Goal: Use online tool/utility: Utilize a website feature to perform a specific function

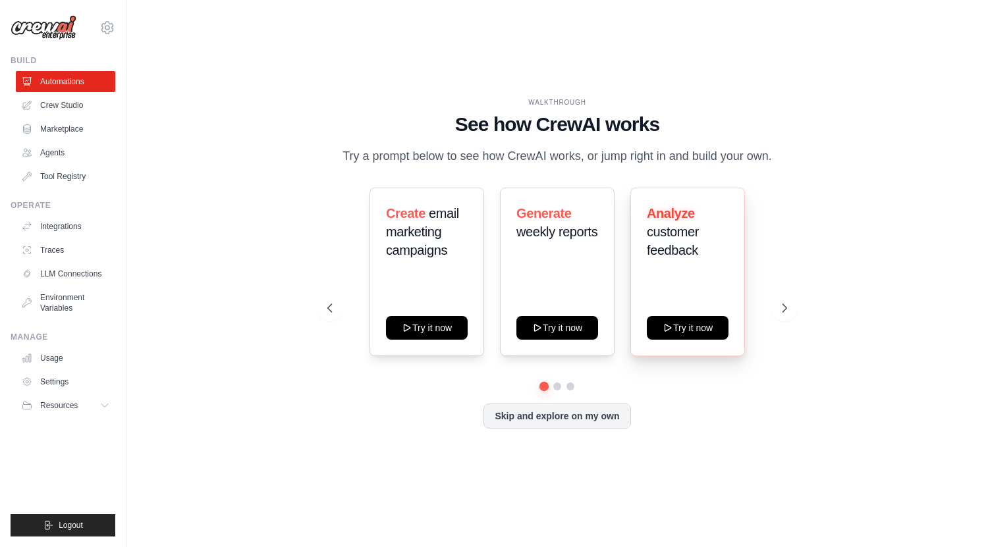
click at [693, 270] on div "Analyze customer feedback" at bounding box center [688, 237] width 82 height 66
click at [553, 392] on button at bounding box center [557, 386] width 11 height 11
click at [568, 392] on button at bounding box center [570, 386] width 11 height 11
click at [543, 390] on button at bounding box center [543, 385] width 9 height 9
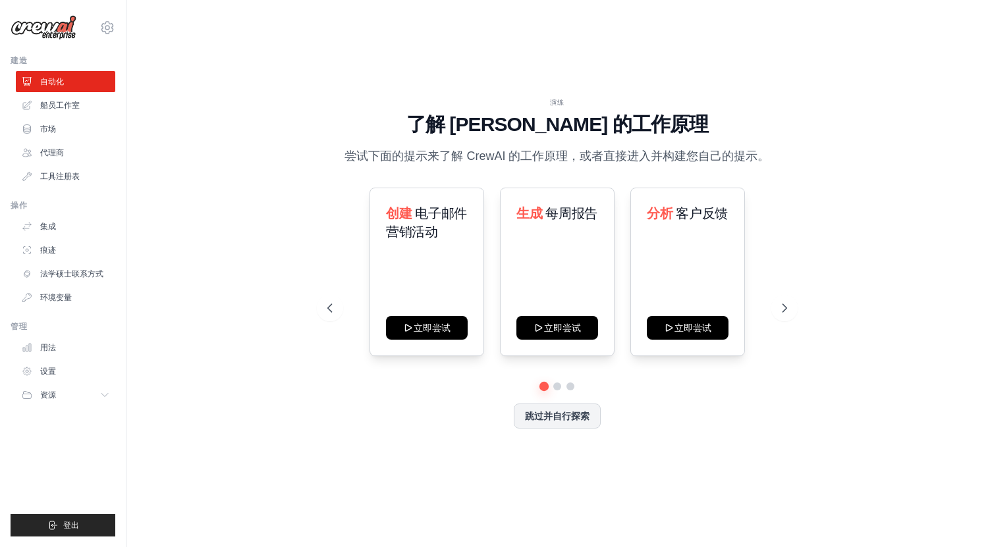
drag, startPoint x: 869, startPoint y: 88, endPoint x: 858, endPoint y: 51, distance: 39.2
click at [869, 90] on div "演练 了解 [PERSON_NAME] 的工作原理 尝试下面的提示来了解 [PERSON_NAME] 的工作原理，或者直接进入并构建您自己的提示。 创建 电子…" at bounding box center [556, 273] width 819 height 521
click at [555, 387] on button at bounding box center [556, 385] width 9 height 9
click at [585, 386] on div at bounding box center [557, 387] width 460 height 8
click at [570, 385] on button at bounding box center [570, 385] width 9 height 9
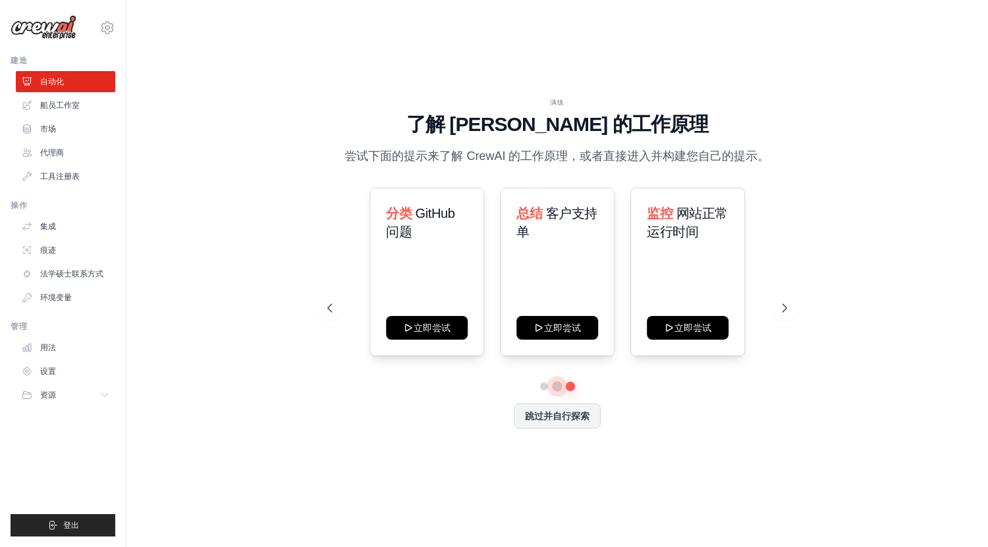
click at [556, 388] on button at bounding box center [556, 385] width 9 height 9
click at [532, 384] on div at bounding box center [557, 387] width 460 height 8
click at [543, 387] on button at bounding box center [543, 385] width 9 height 9
click at [468, 380] on div "创建 电子邮件营销活动 立即尝试 生成 每周报告 立即尝试 分析 客户反馈 立即尝试" at bounding box center [557, 285] width 460 height 195
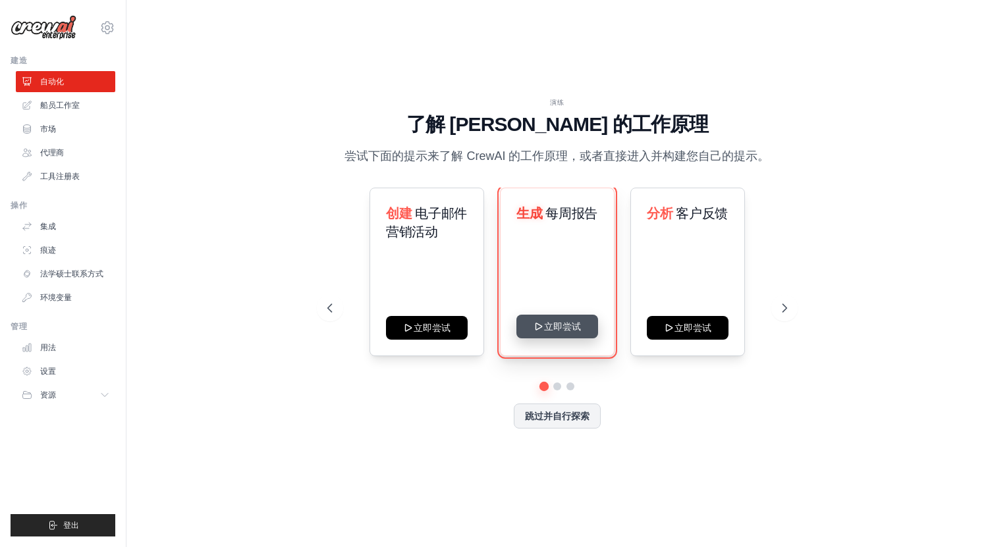
click at [550, 334] on button "立即尝试" at bounding box center [557, 327] width 82 height 24
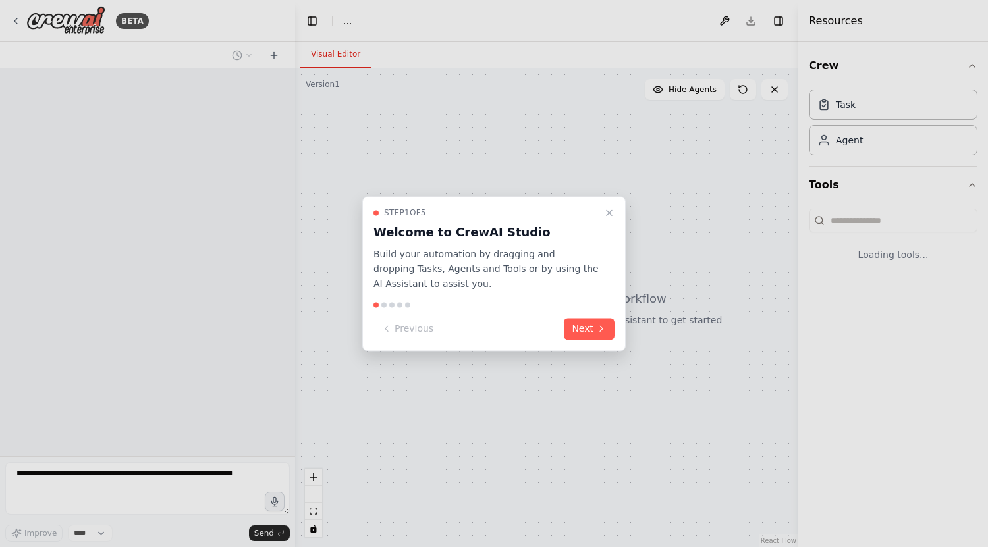
select select "****"
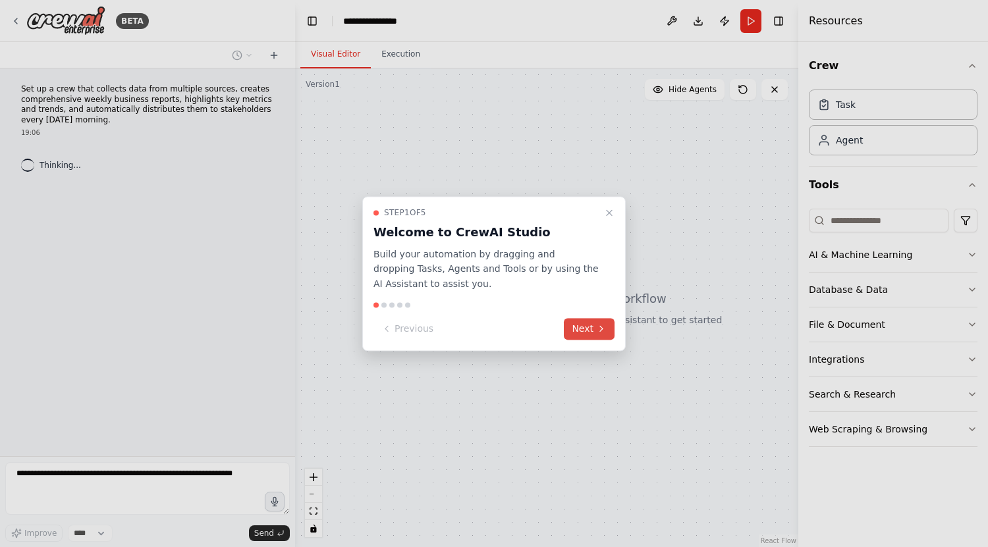
click at [583, 325] on button "Next" at bounding box center [589, 329] width 51 height 22
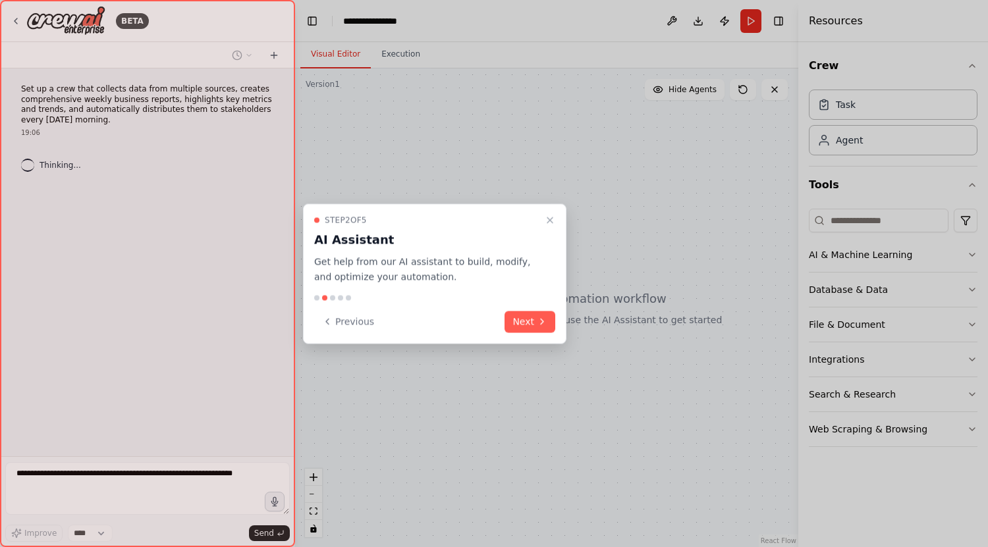
click at [564, 317] on div "Step 2 of 5 AI Assistant Get help from our AI assistant to build, modify, and o…" at bounding box center [434, 274] width 263 height 140
click at [530, 312] on button "Next" at bounding box center [529, 322] width 51 height 22
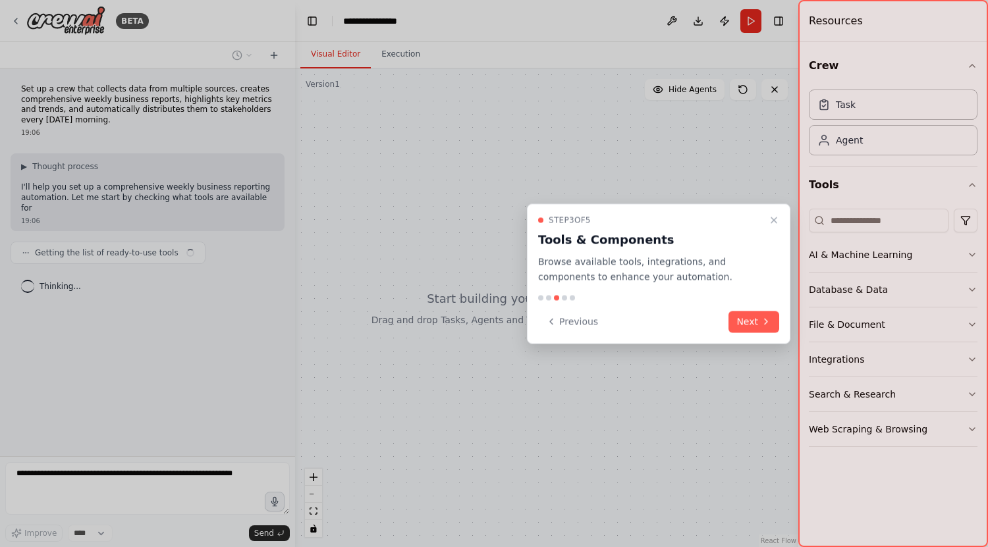
click at [735, 317] on button "Next" at bounding box center [753, 322] width 51 height 22
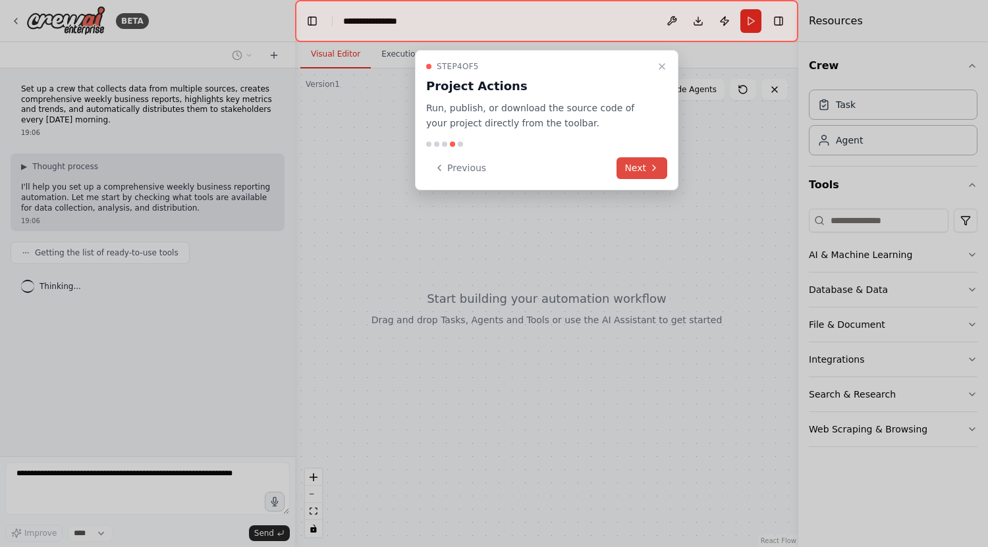
click at [635, 167] on button "Next" at bounding box center [641, 168] width 51 height 22
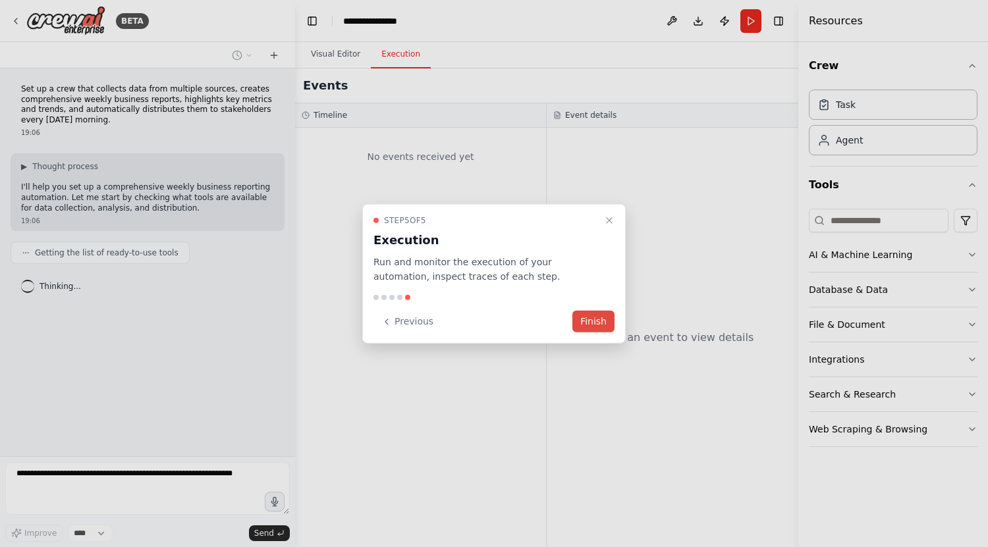
click at [579, 323] on button "Finish" at bounding box center [593, 322] width 42 height 22
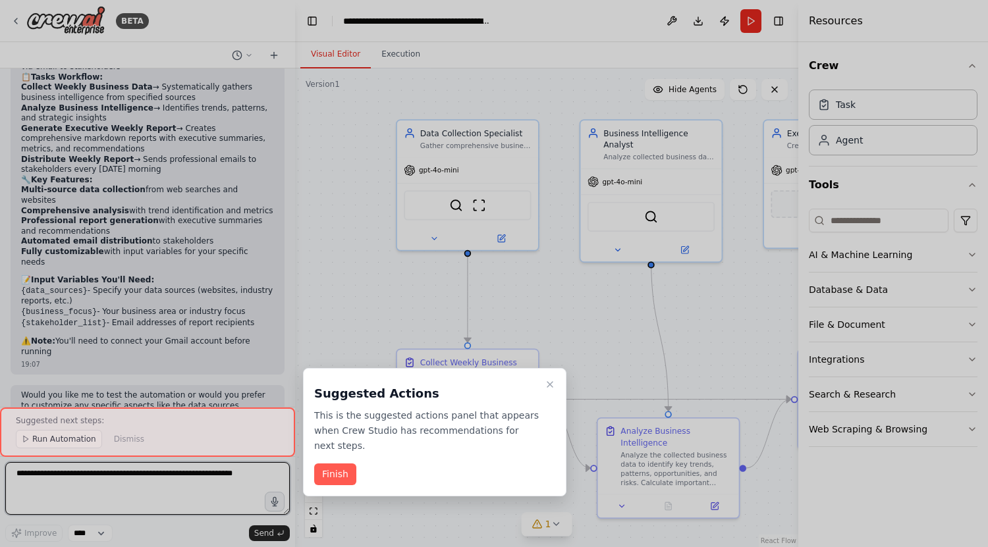
scroll to position [1010, 0]
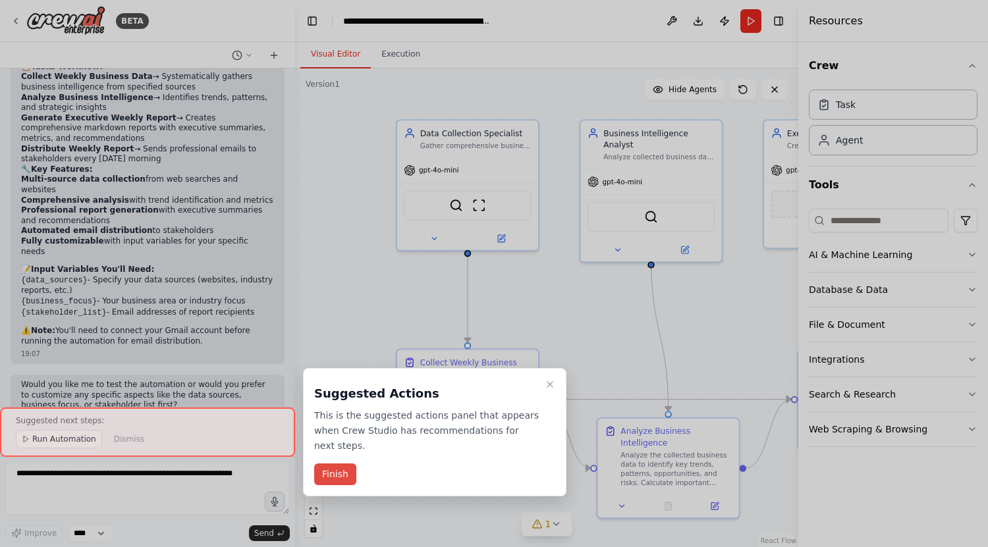
click at [348, 476] on button "Finish" at bounding box center [335, 475] width 42 height 22
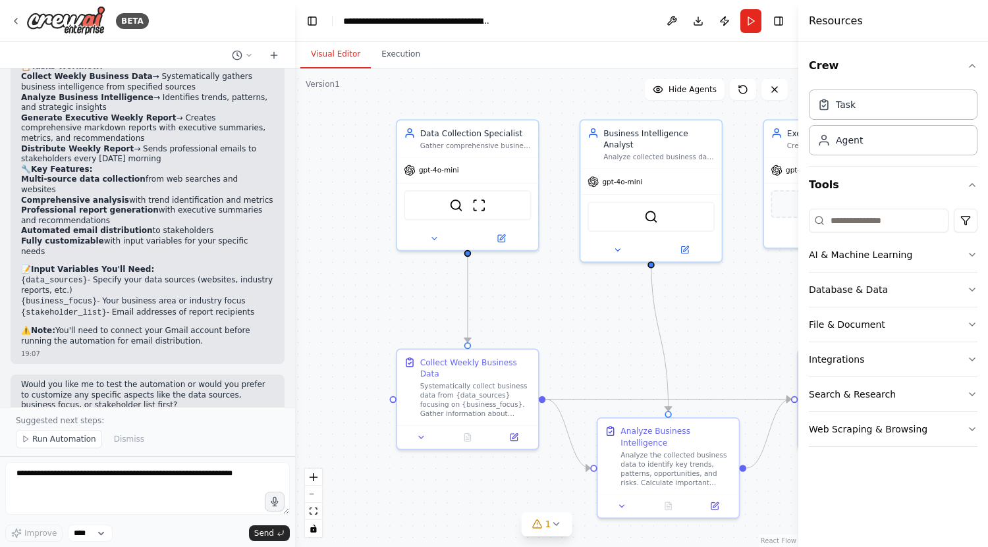
click at [863, 122] on div "Task Agent" at bounding box center [893, 119] width 169 height 71
click at [863, 139] on div "Agent" at bounding box center [893, 139] width 169 height 30
click at [761, 20] on header "**********" at bounding box center [546, 21] width 503 height 42
click at [756, 20] on button "Run" at bounding box center [750, 21] width 21 height 24
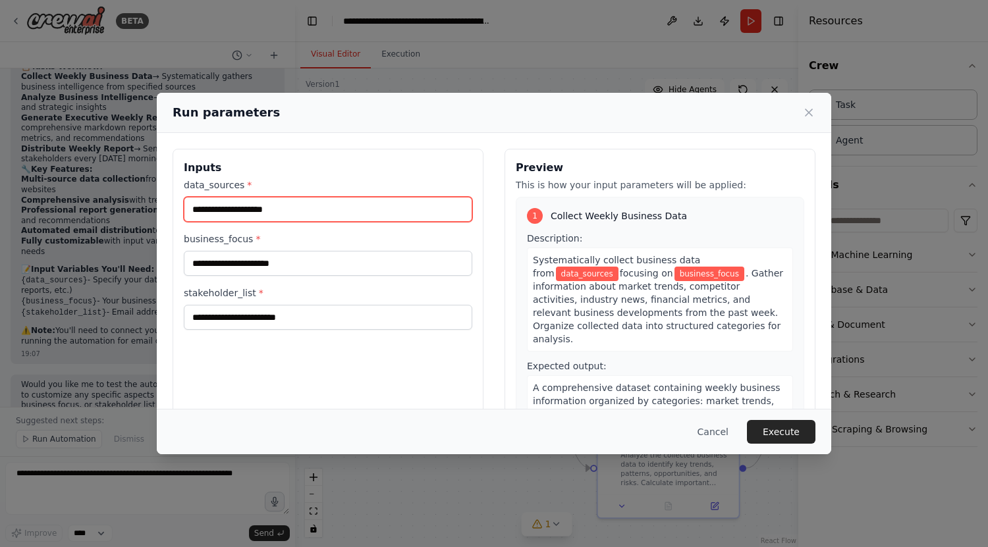
click at [383, 219] on input "data_sources *" at bounding box center [328, 209] width 288 height 25
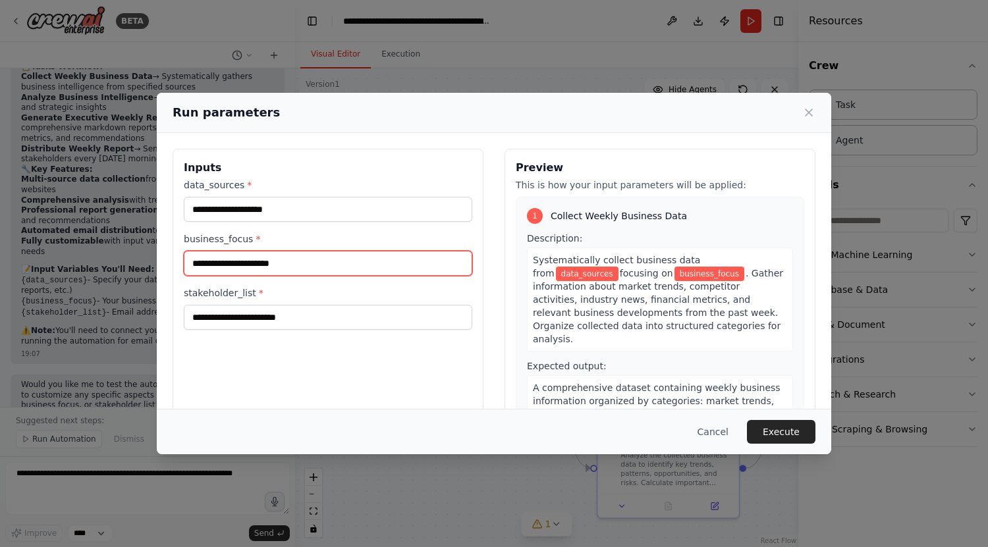
click at [346, 271] on input "business_focus *" at bounding box center [328, 263] width 288 height 25
type input "*"
type input "**"
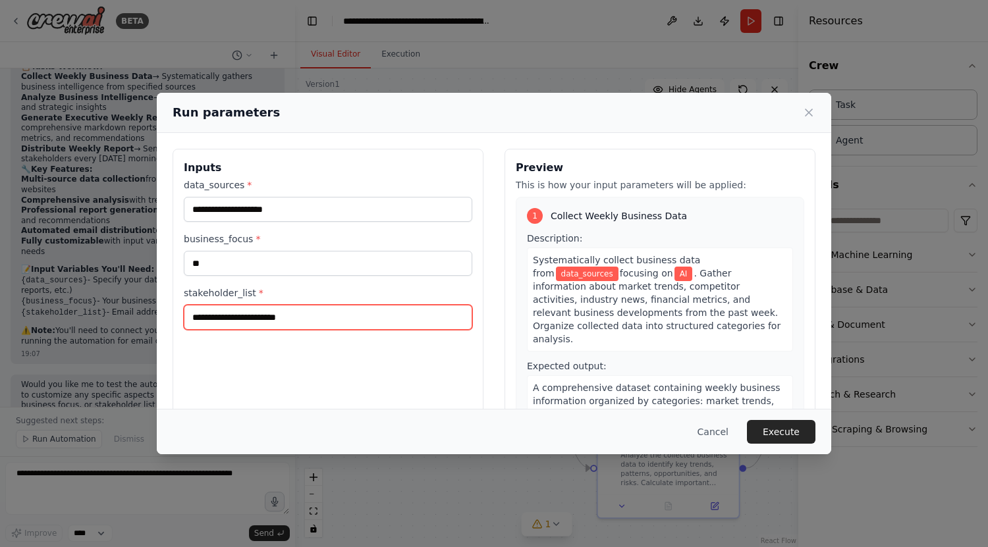
click at [336, 317] on input "stakeholder_list *" at bounding box center [328, 317] width 288 height 25
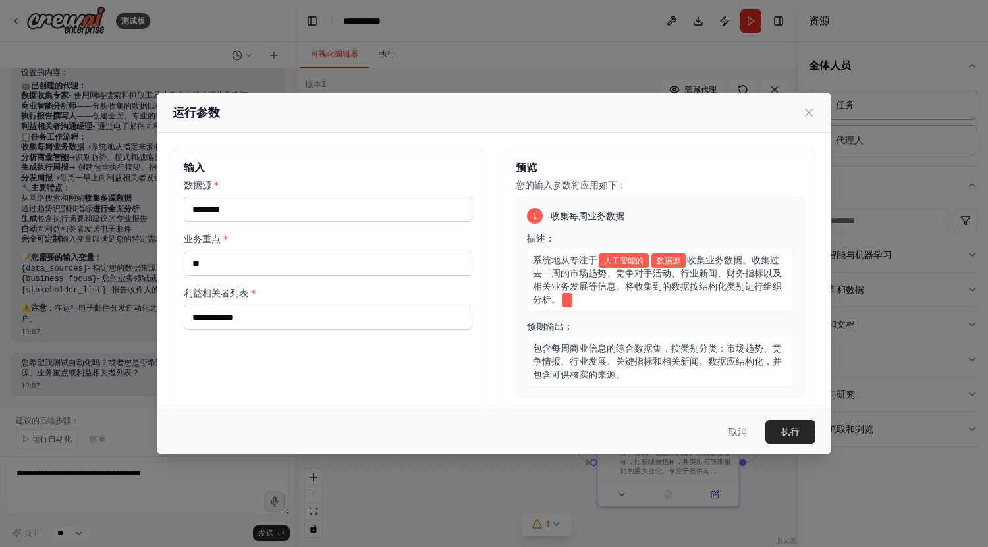
scroll to position [814, 0]
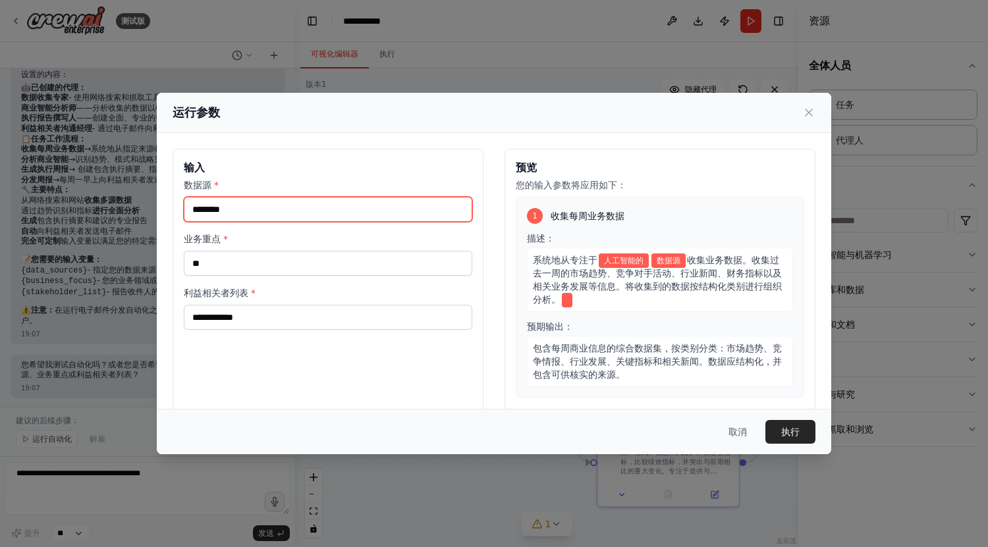
click at [312, 208] on input "数据源 *" at bounding box center [328, 209] width 288 height 25
type input "***"
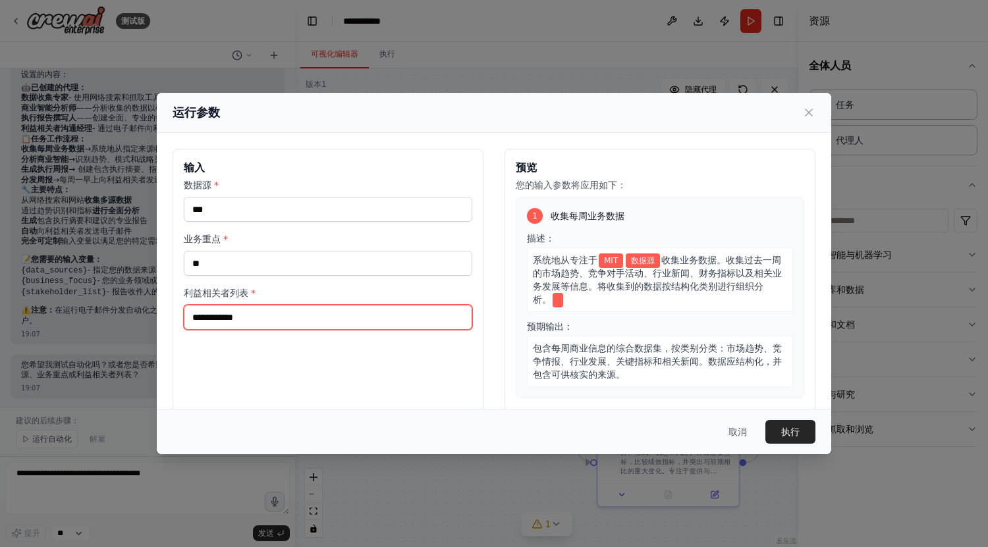
click at [273, 323] on input "利益相关者列表 *" at bounding box center [328, 317] width 288 height 25
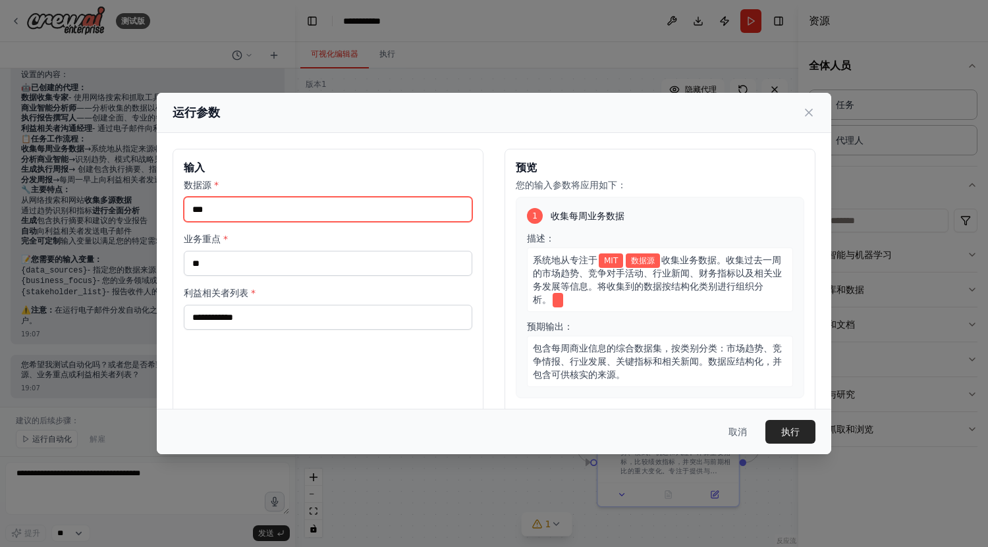
drag, startPoint x: 212, startPoint y: 205, endPoint x: 82, endPoint y: 196, distance: 130.0
click at [82, 196] on div "运行参数 输入 数据源 * *** 业务重点 * ** 利益相关者列表 * 预览 您的输入参数将应用如下： 1 收集每周业务数据 描述： 系统地从专注于 MI…" at bounding box center [494, 273] width 988 height 547
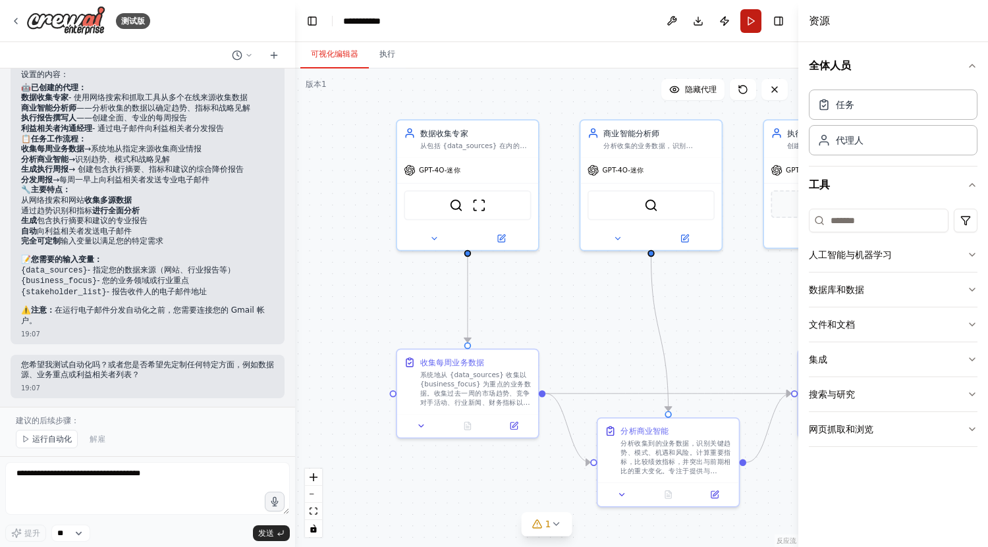
click at [745, 24] on button "跑步" at bounding box center [750, 21] width 21 height 24
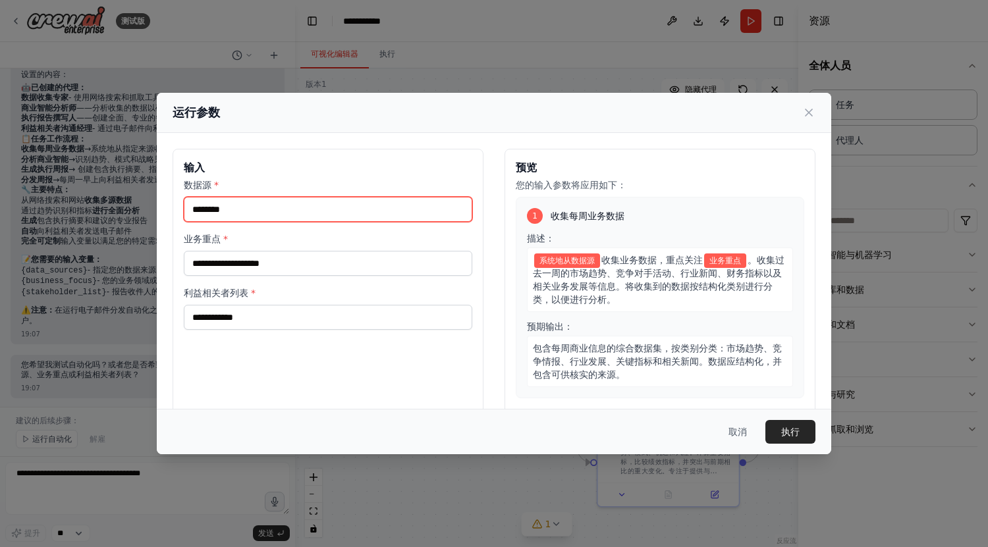
click at [256, 211] on input "数据源 *" at bounding box center [328, 209] width 288 height 25
type input "*"
type input "***"
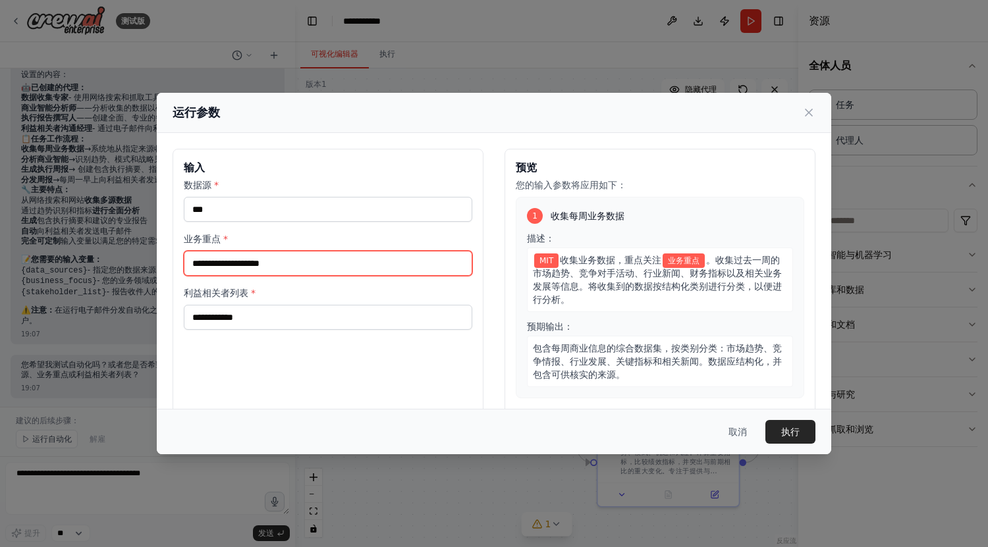
click at [232, 269] on input "业务重点 *" at bounding box center [328, 263] width 288 height 25
type input "**"
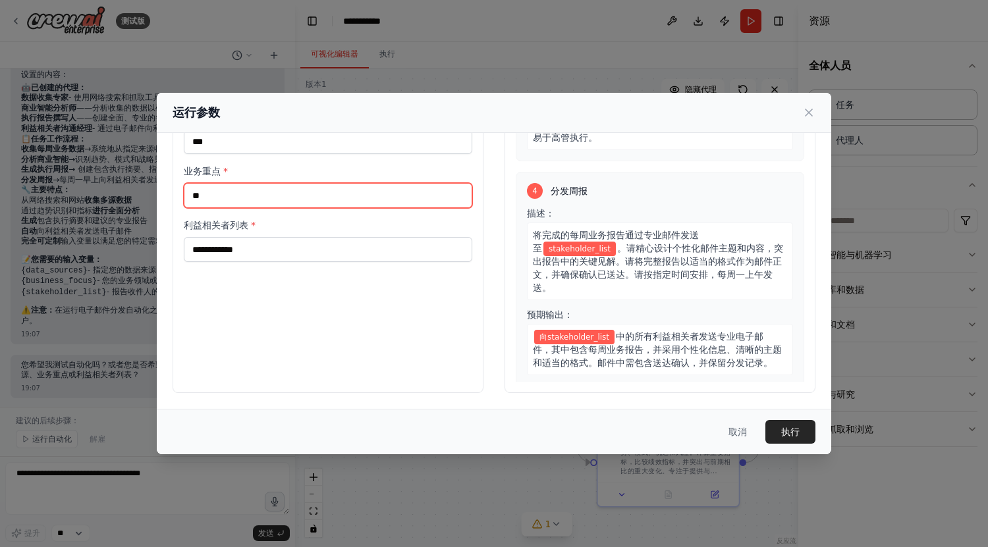
scroll to position [594, 0]
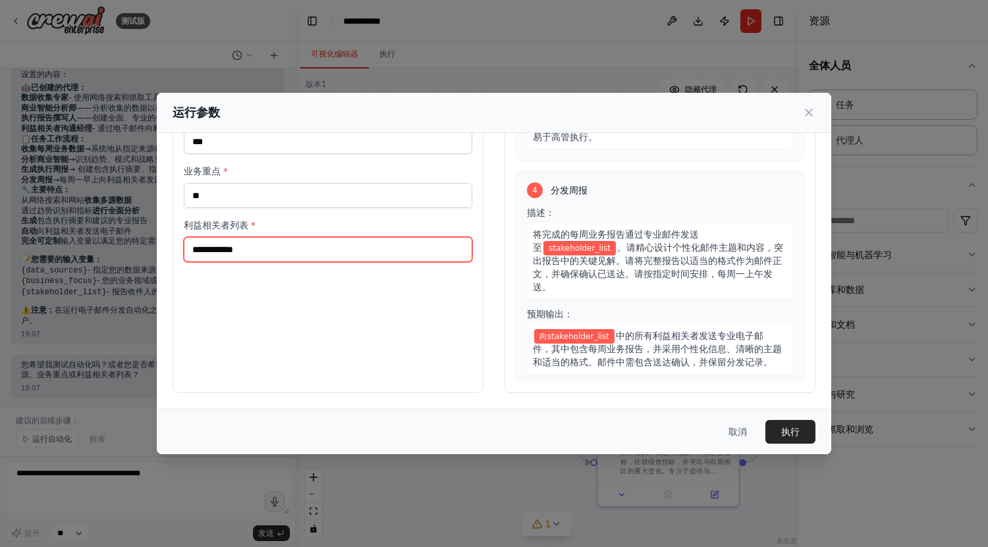
click at [425, 254] on input "利益相关者列表 *" at bounding box center [328, 249] width 288 height 25
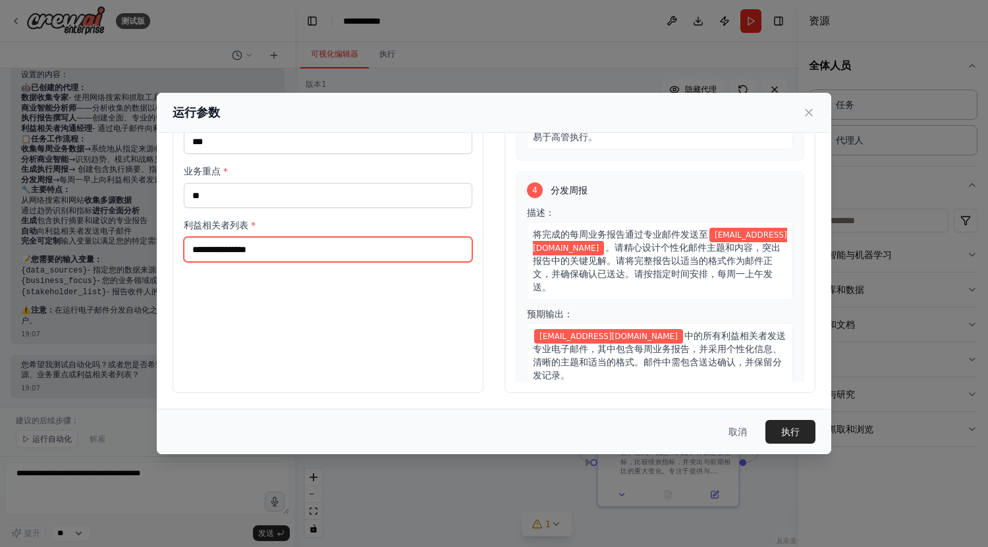
scroll to position [0, 0]
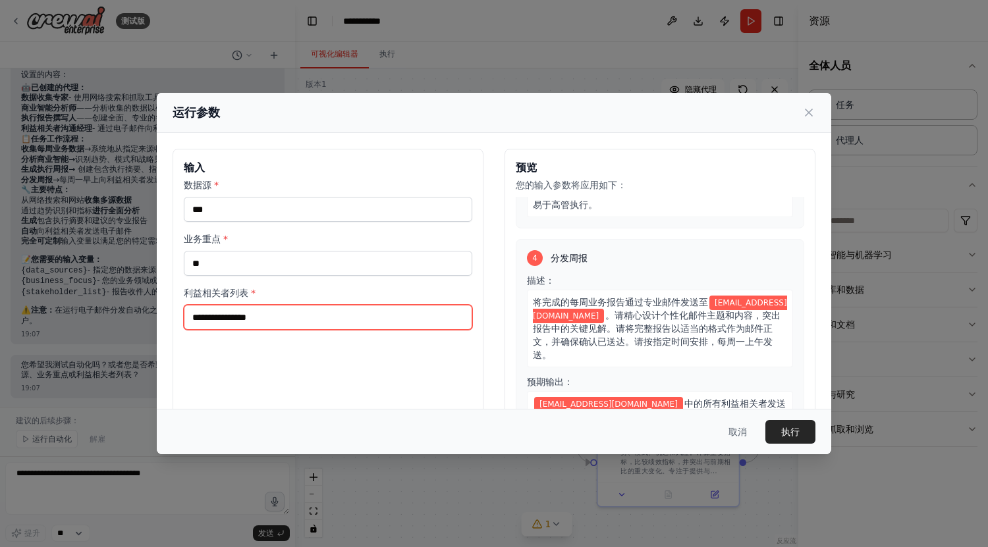
type input "**********"
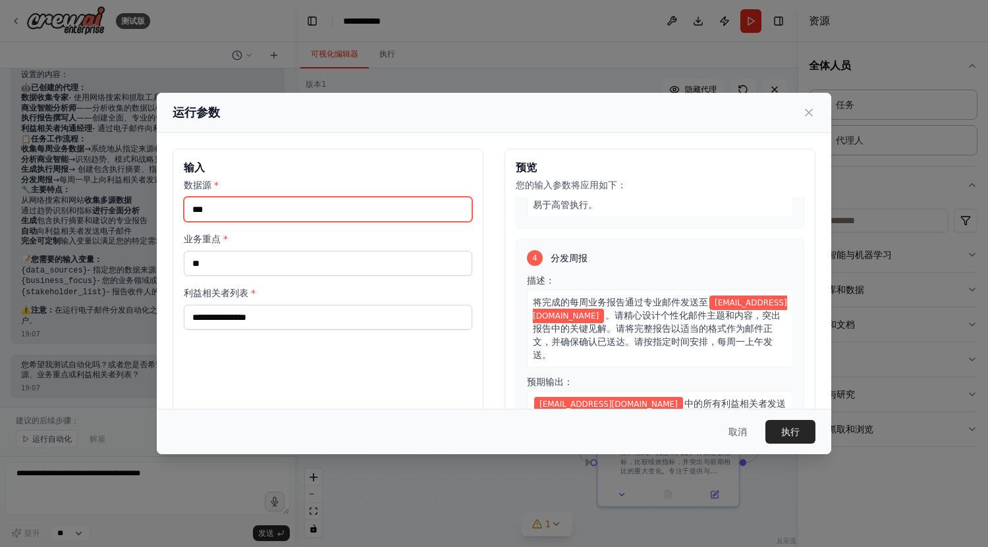
click at [346, 201] on input "***" at bounding box center [328, 209] width 288 height 25
type input "*"
type input "*****"
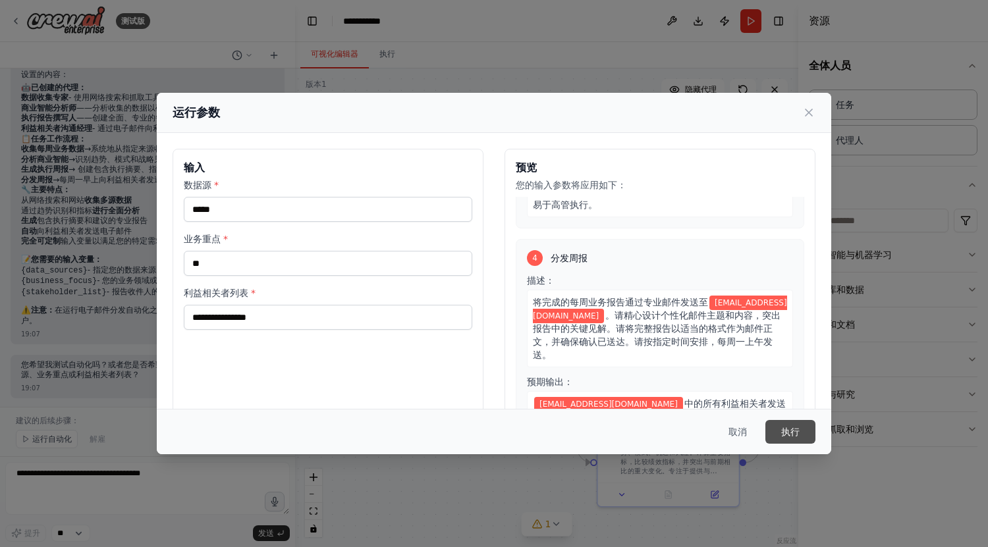
click at [784, 430] on font "执行" at bounding box center [790, 432] width 18 height 11
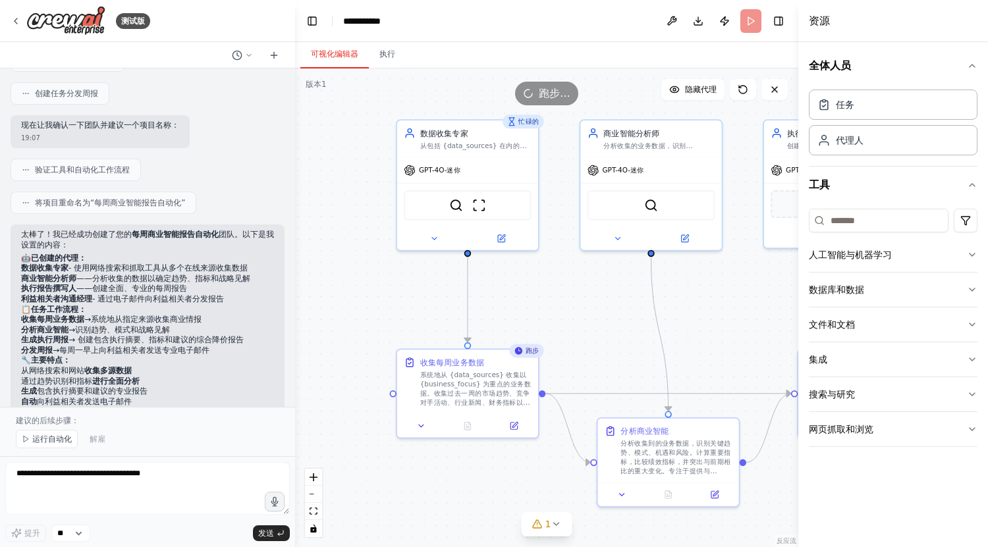
scroll to position [645, 0]
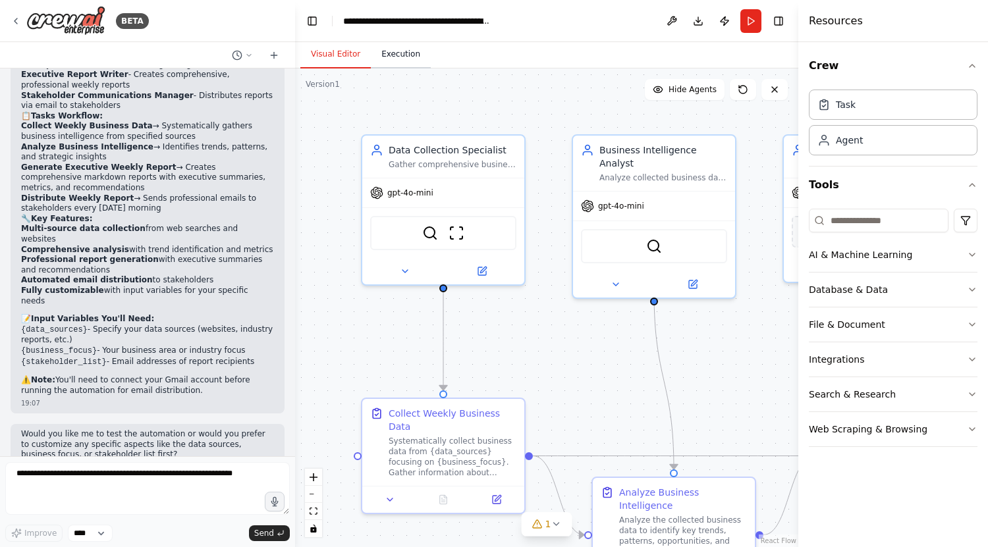
click at [392, 57] on button "Execution" at bounding box center [401, 55] width 60 height 28
click at [349, 54] on button "Visual Editor" at bounding box center [335, 55] width 70 height 28
click at [749, 19] on button "Run" at bounding box center [750, 21] width 21 height 24
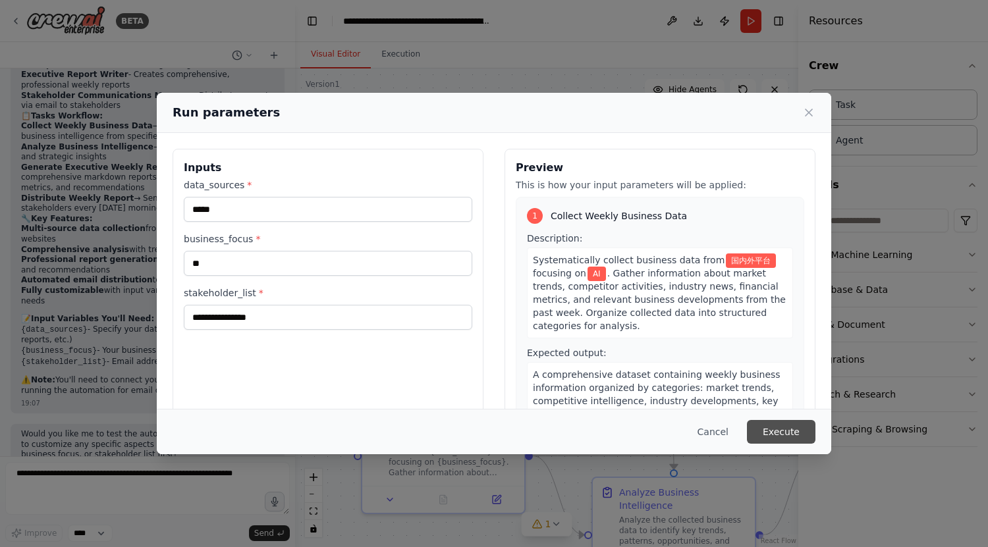
click at [775, 434] on button "Execute" at bounding box center [781, 432] width 68 height 24
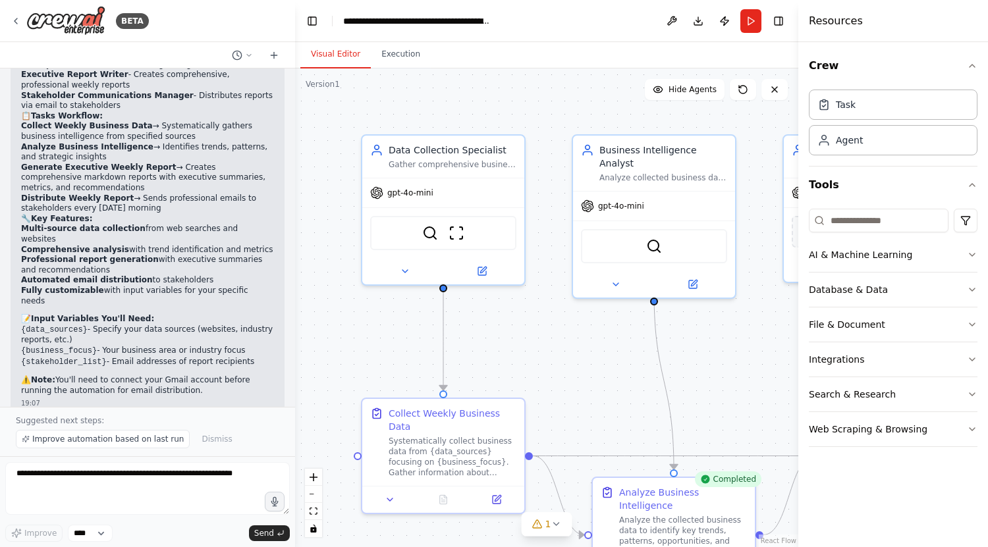
scroll to position [1010, 0]
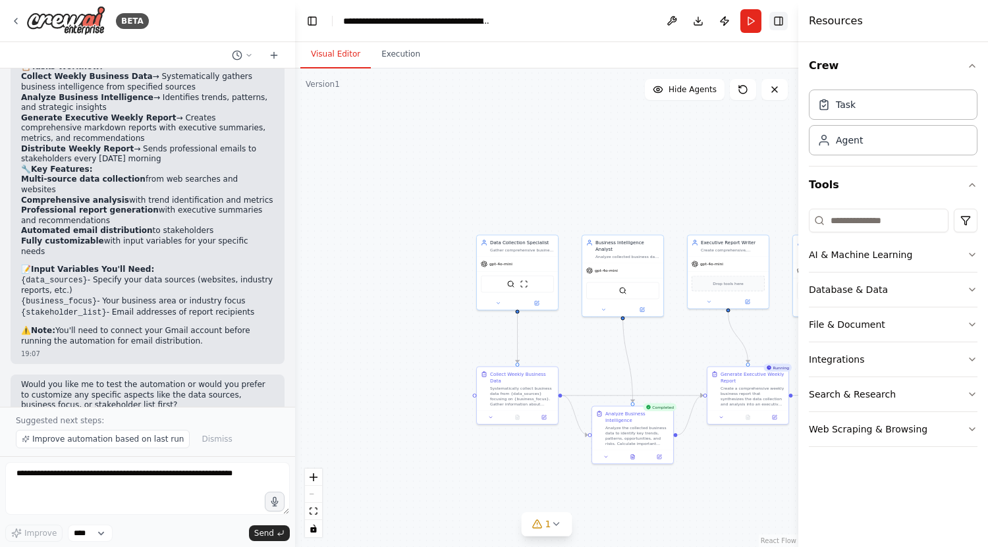
click at [777, 25] on button "Toggle Right Sidebar" at bounding box center [778, 21] width 18 height 18
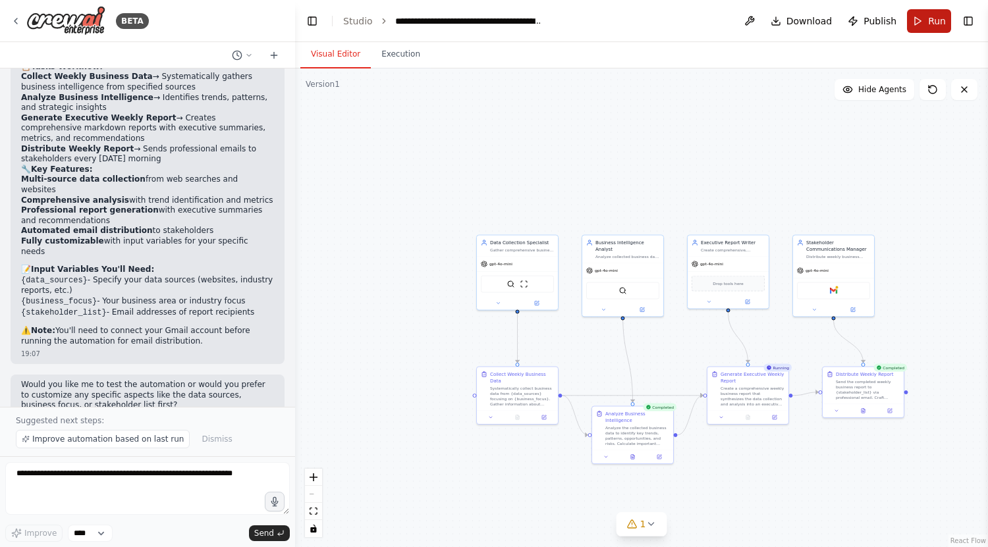
click at [929, 23] on span "Run" at bounding box center [937, 20] width 18 height 13
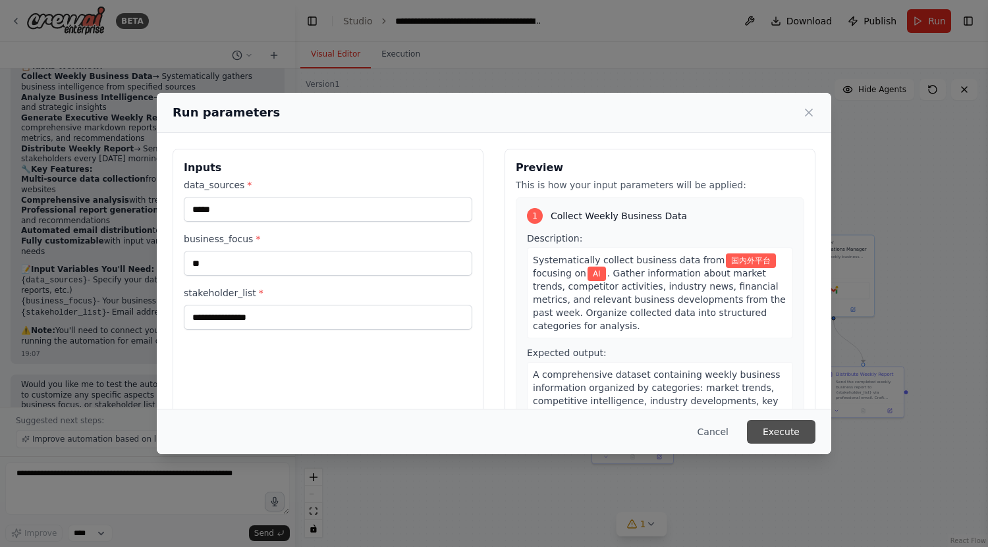
click at [778, 432] on button "Execute" at bounding box center [781, 432] width 68 height 24
